Goal: Unclear

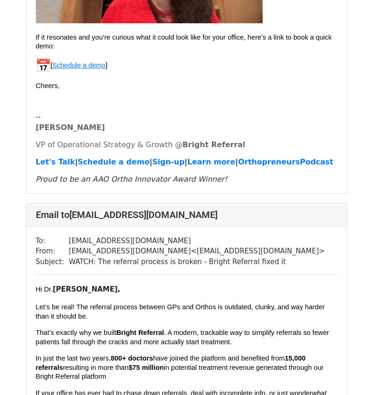
scroll to position [419, 0]
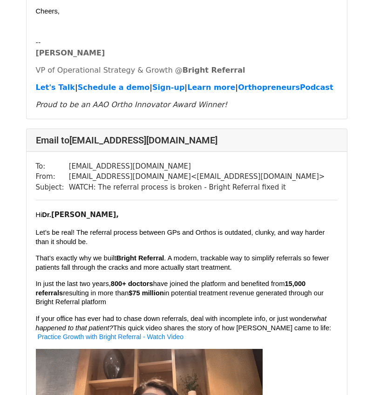
scroll to position [465, 0]
